Goal: Navigation & Orientation: Find specific page/section

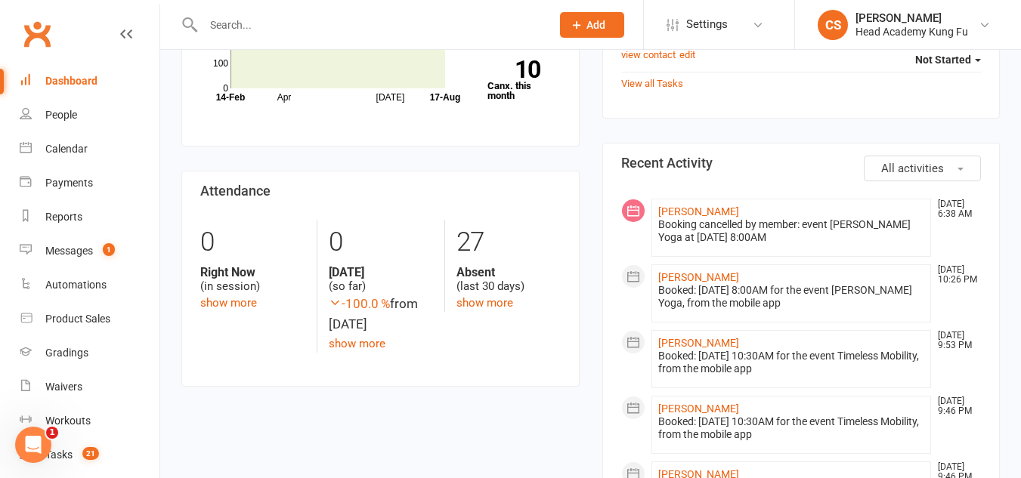
scroll to position [302, 0]
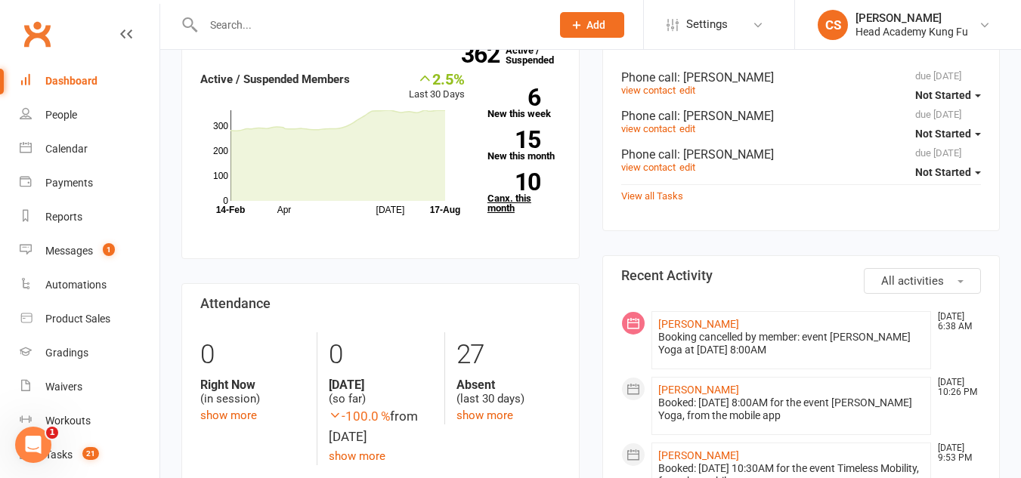
click at [494, 209] on link "10 Canx. this month" at bounding box center [523, 193] width 73 height 40
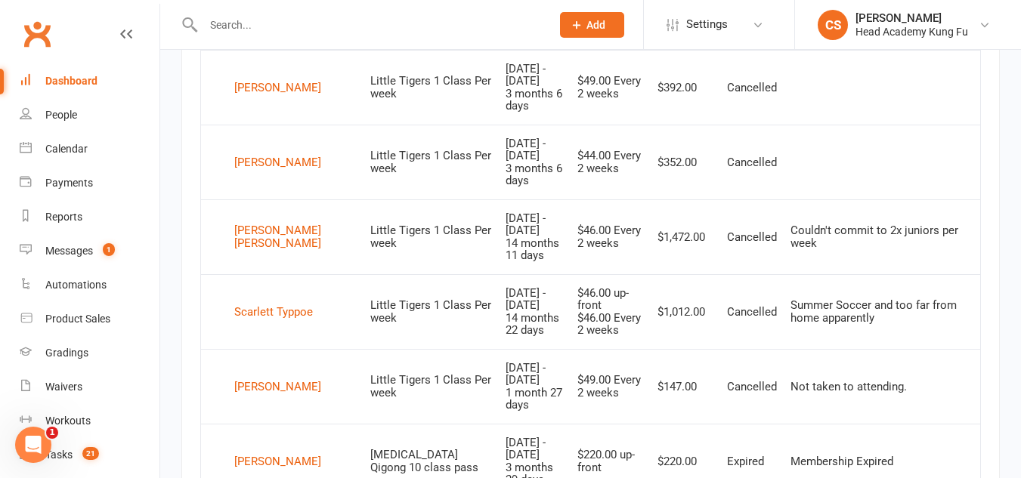
scroll to position [1017, 0]
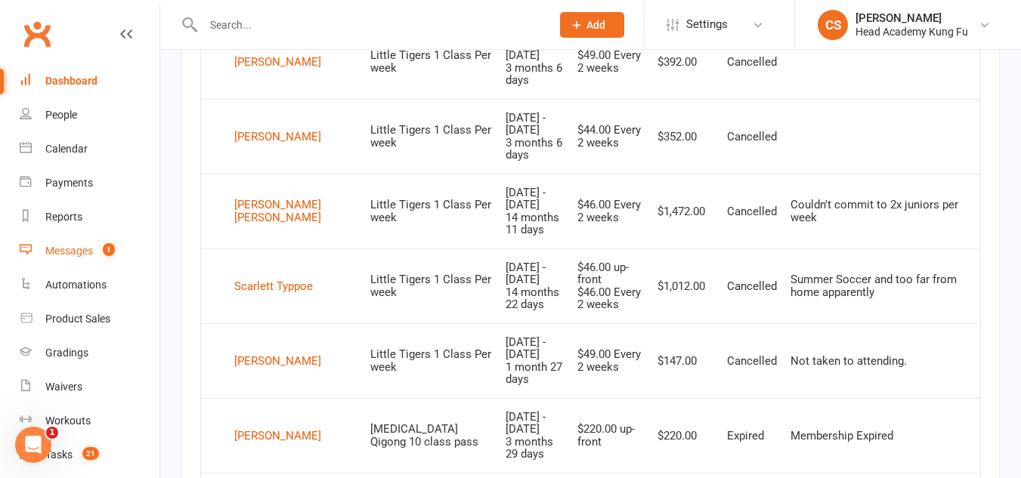
click at [71, 252] on div "Messages" at bounding box center [69, 251] width 48 height 12
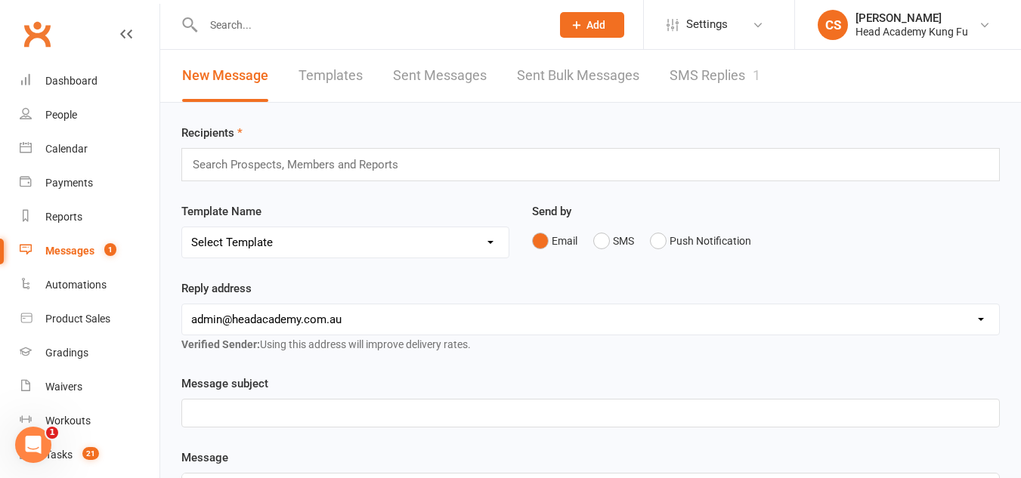
click at [710, 73] on link "SMS Replies 1" at bounding box center [715, 76] width 91 height 52
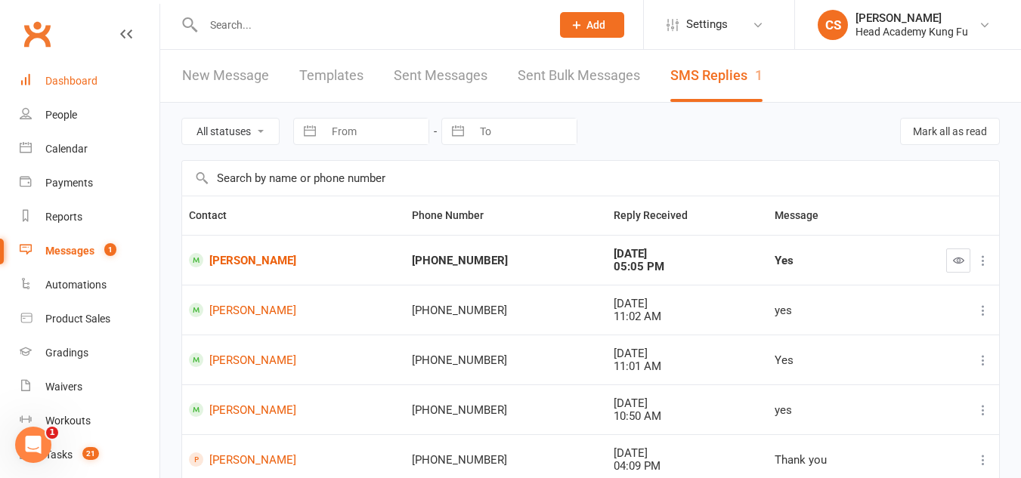
click at [62, 83] on div "Dashboard" at bounding box center [71, 81] width 52 height 12
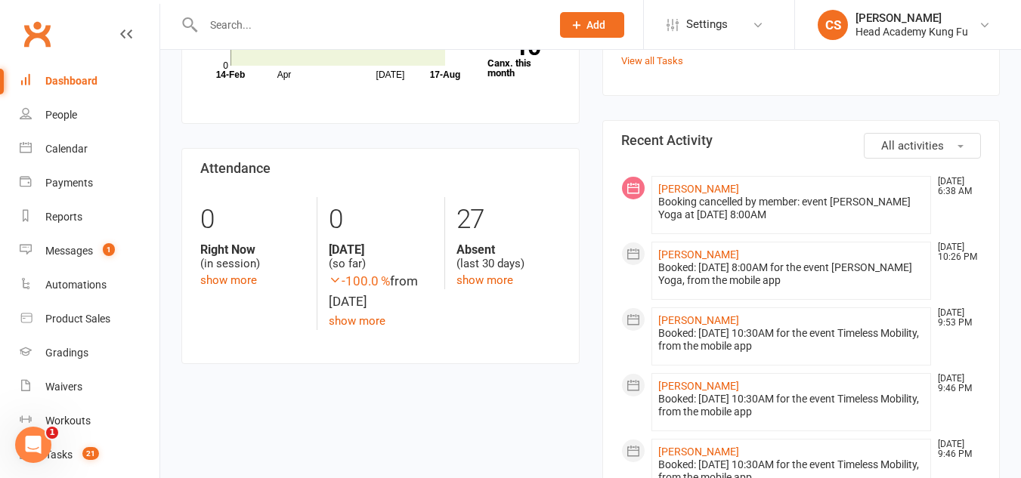
scroll to position [453, 0]
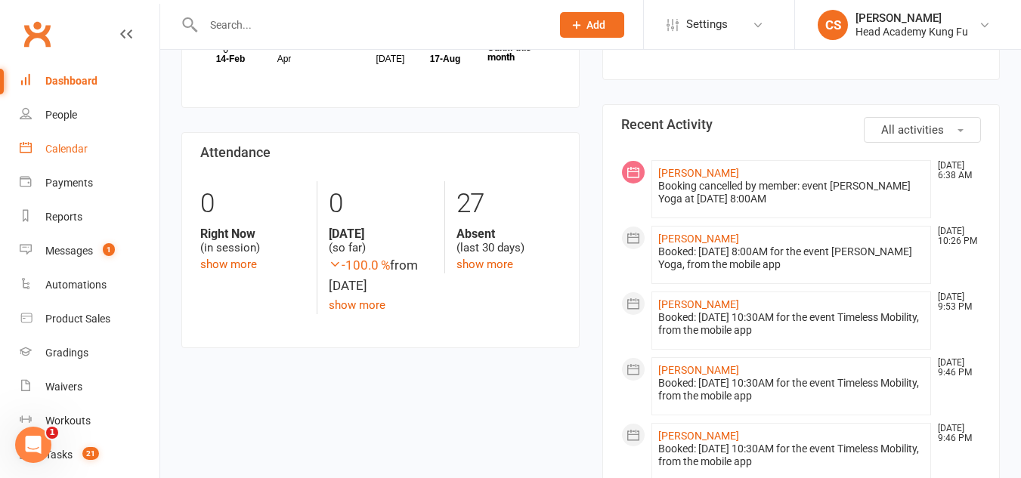
click at [54, 148] on div "Calendar" at bounding box center [66, 149] width 42 height 12
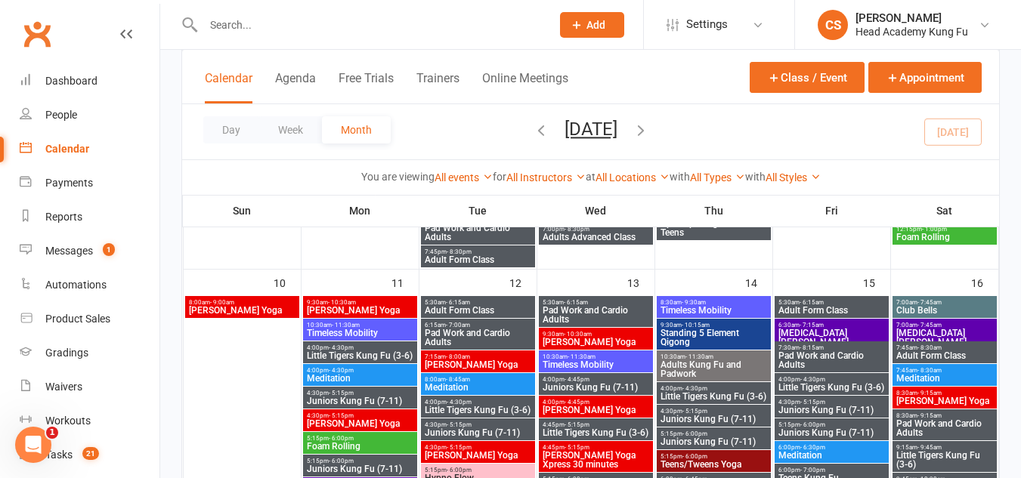
scroll to position [756, 0]
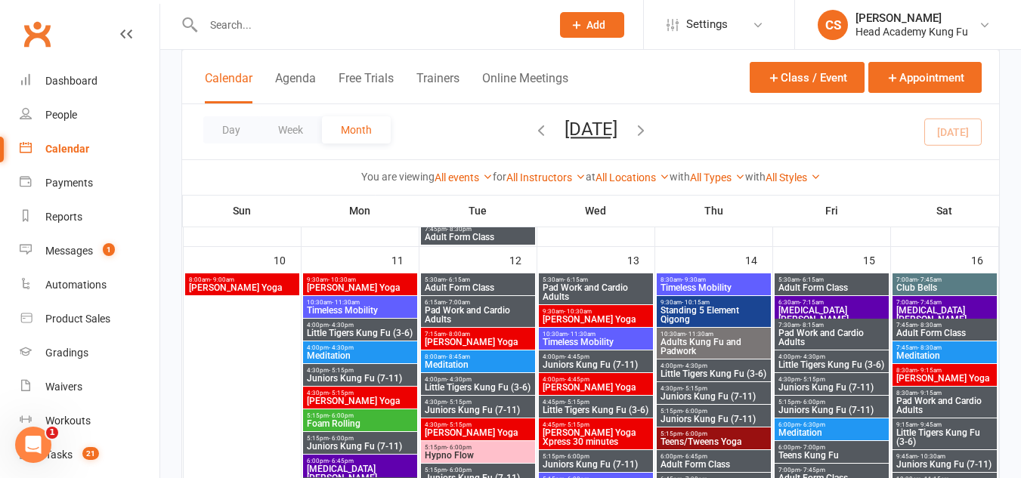
click at [249, 278] on span "8:00am - 9:00am" at bounding box center [242, 280] width 108 height 7
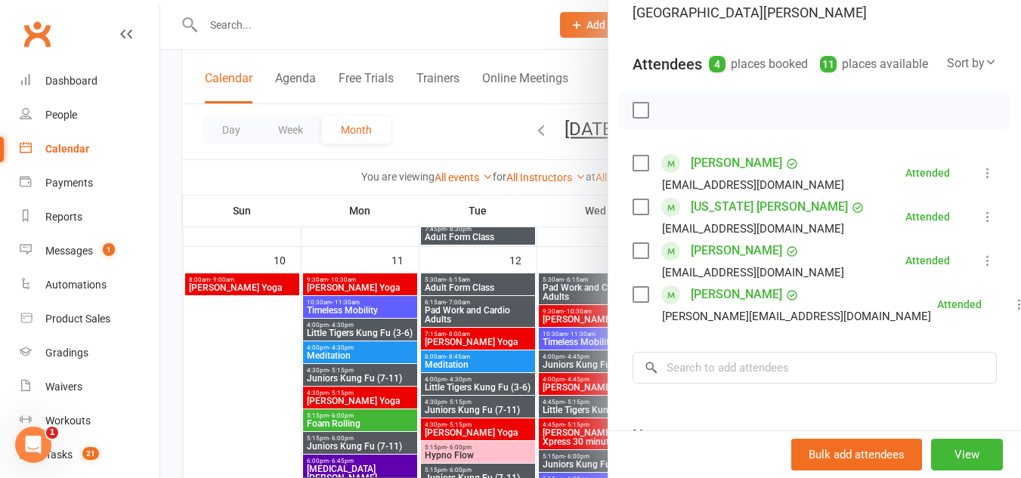
scroll to position [0, 0]
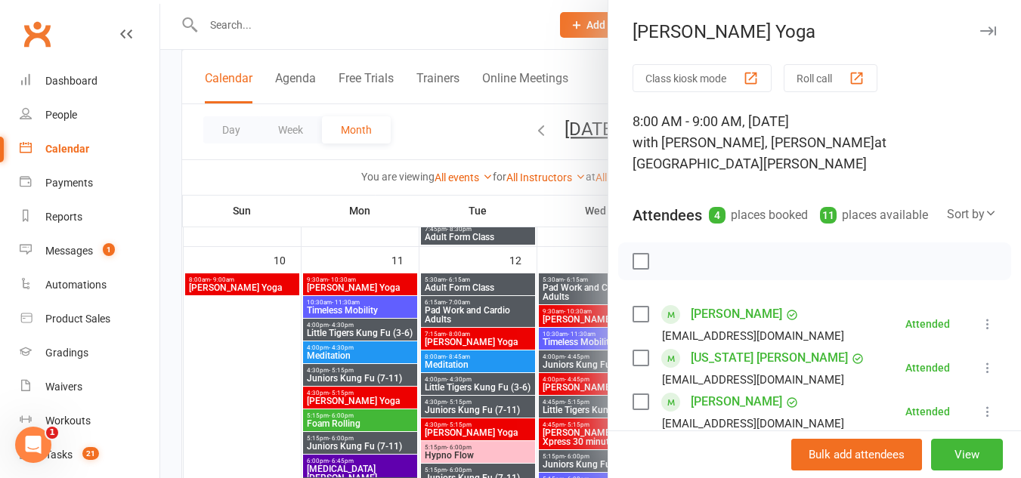
click at [980, 31] on icon "button" at bounding box center [988, 30] width 16 height 9
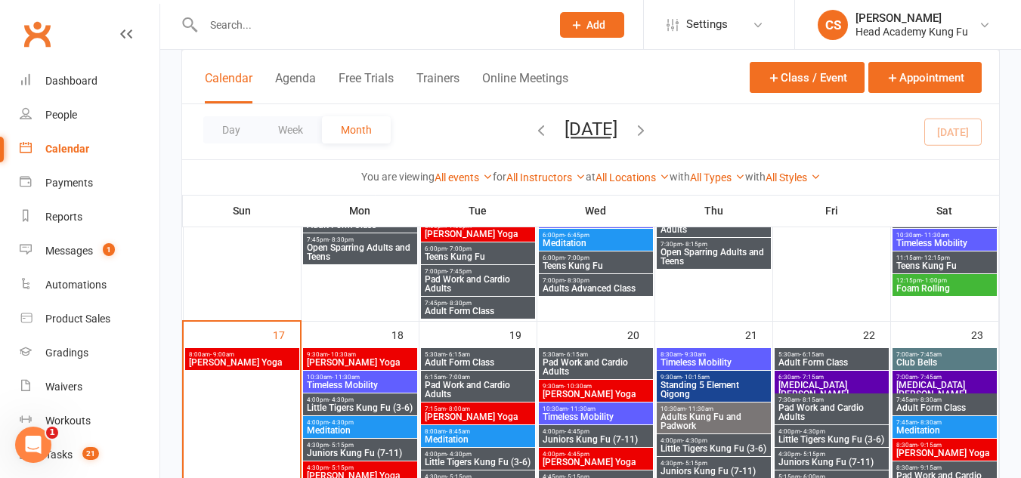
scroll to position [1058, 0]
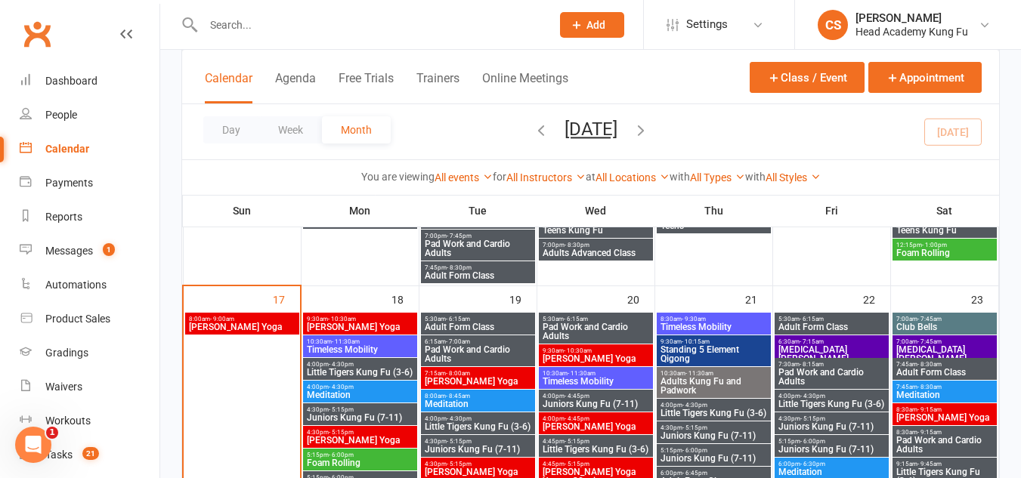
click at [246, 322] on span "8:00am - 9:00am" at bounding box center [242, 319] width 108 height 7
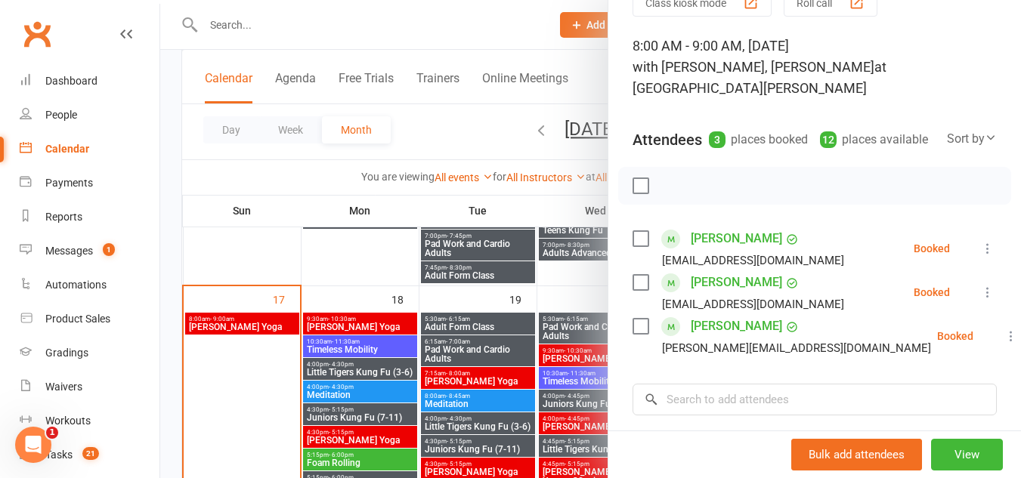
scroll to position [0, 0]
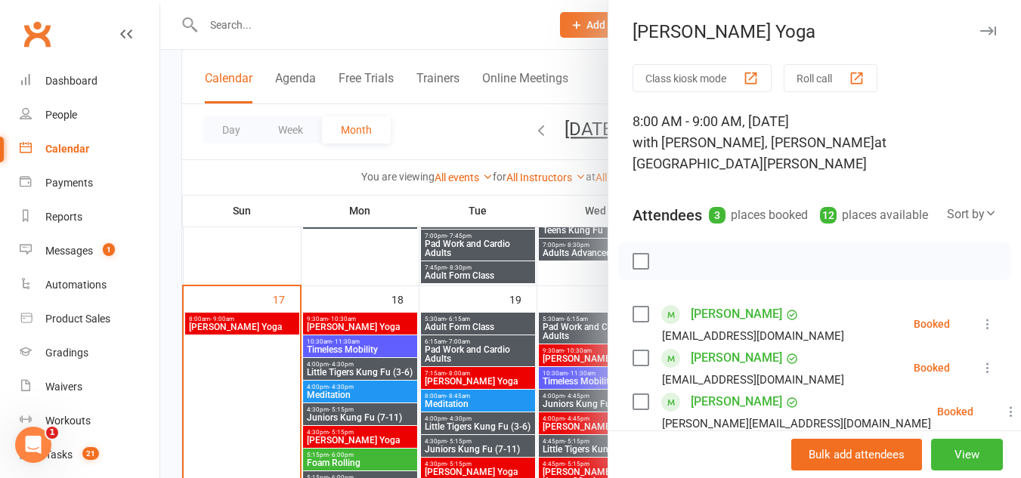
click at [980, 26] on icon "button" at bounding box center [988, 30] width 16 height 9
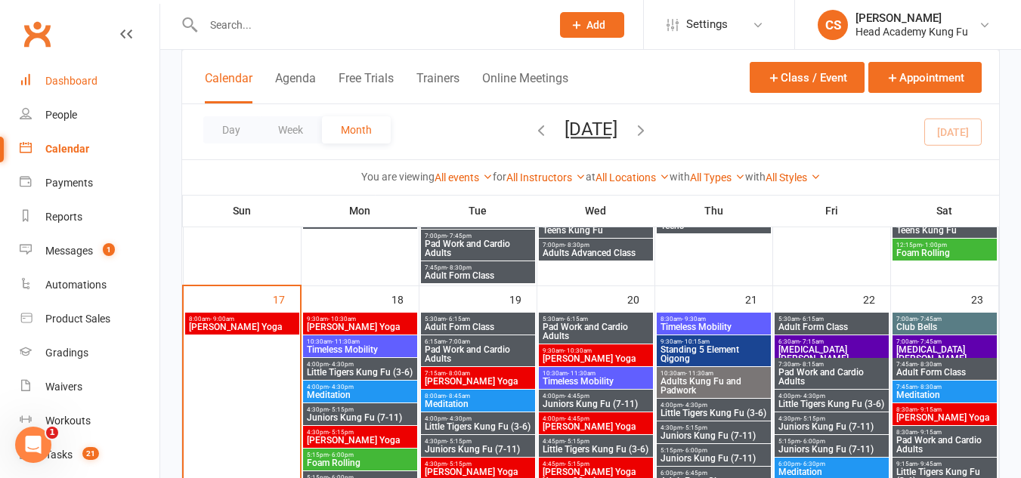
click at [60, 85] on div "Dashboard" at bounding box center [71, 81] width 52 height 12
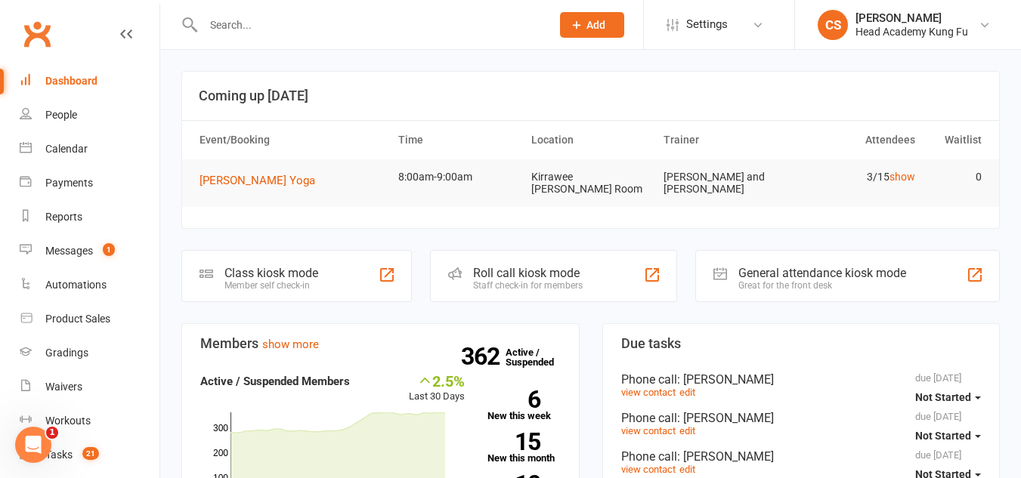
click at [87, 76] on div "Dashboard" at bounding box center [71, 81] width 52 height 12
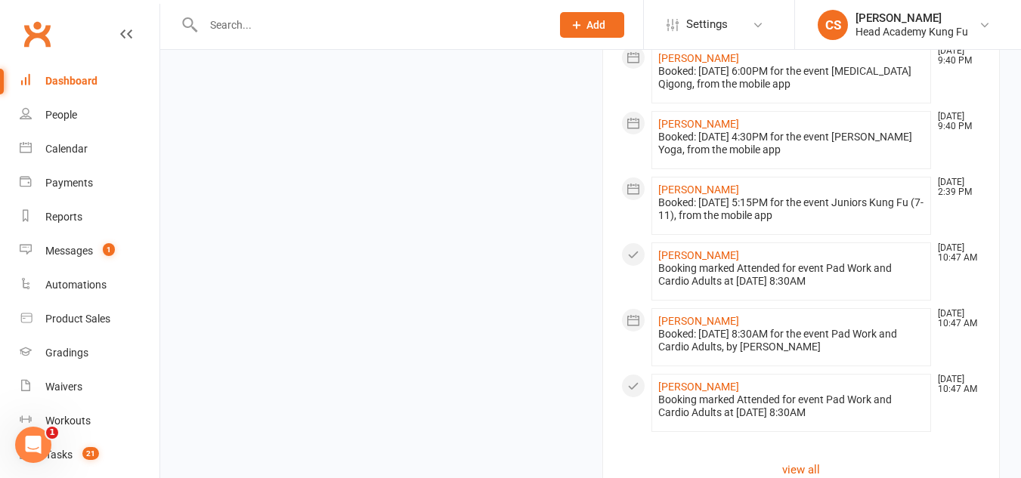
scroll to position [1512, 0]
